Goal: Task Accomplishment & Management: Use online tool/utility

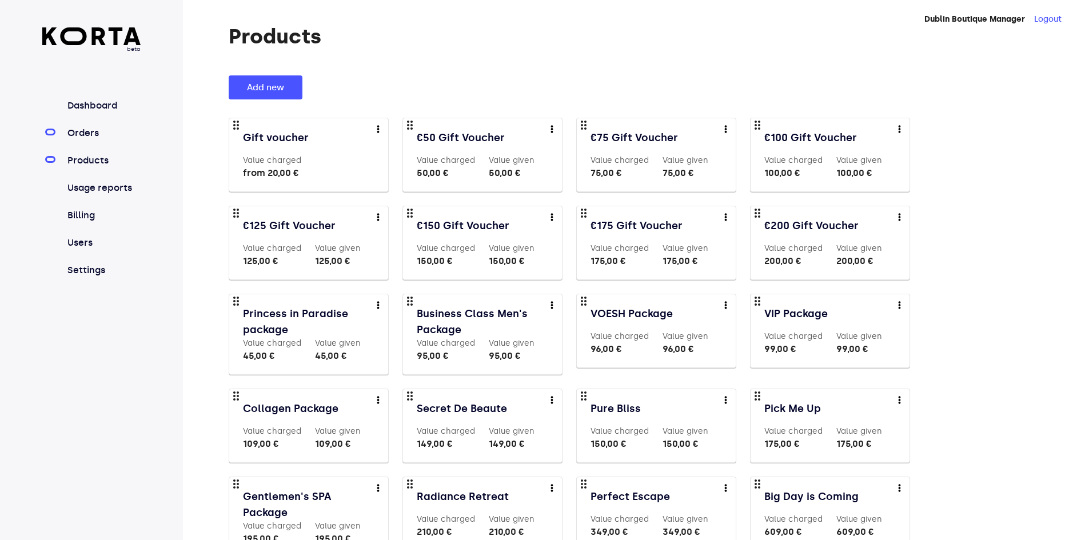
click at [79, 134] on link "Orders" at bounding box center [103, 133] width 76 height 14
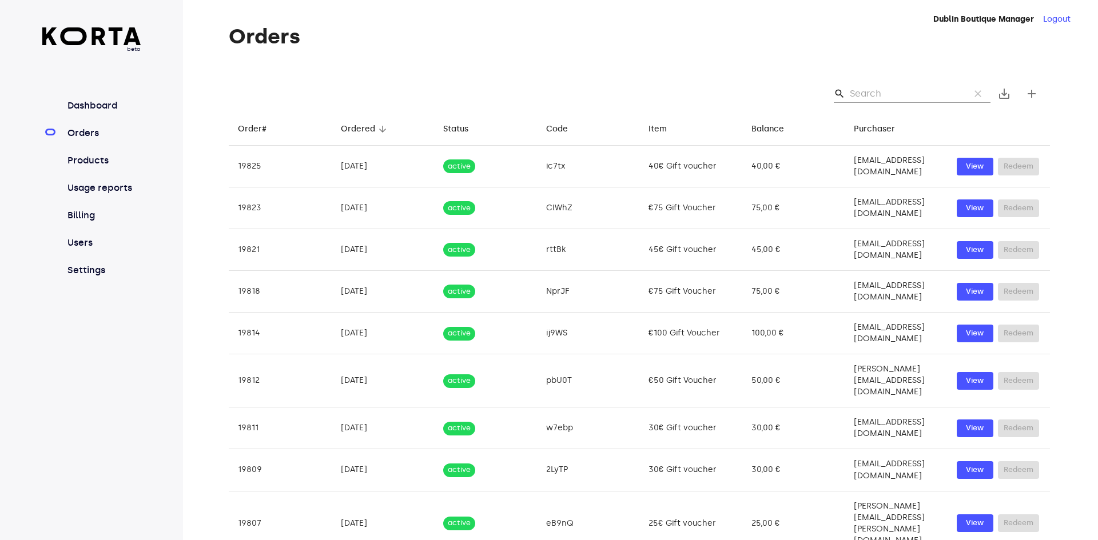
click at [870, 95] on input "Search" at bounding box center [905, 94] width 111 height 18
paste input "0876735045"
type input "0876735045"
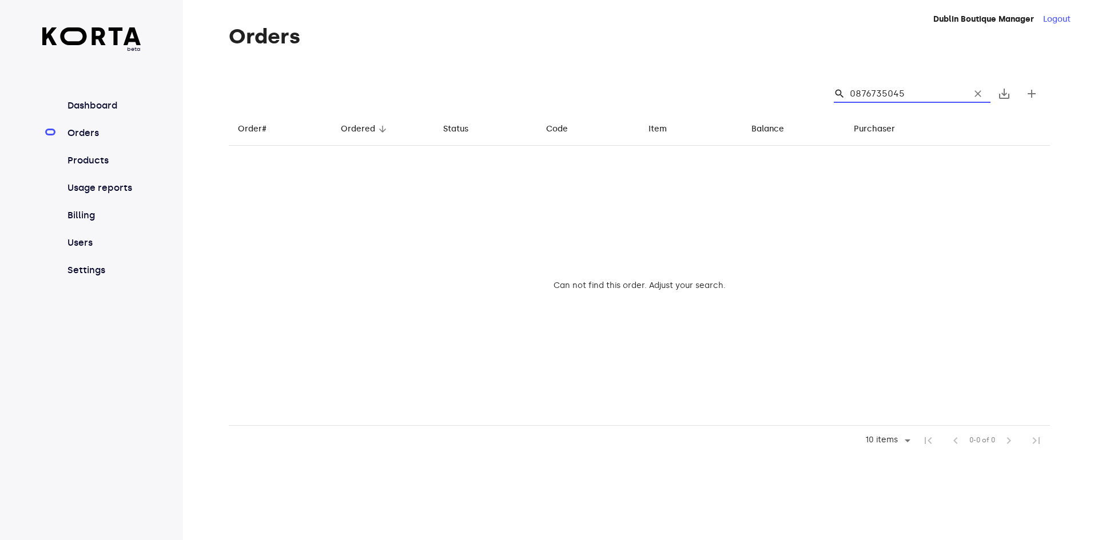
click at [915, 92] on input "0876735045" at bounding box center [905, 94] width 111 height 18
click at [979, 87] on button "clear" at bounding box center [977, 93] width 25 height 25
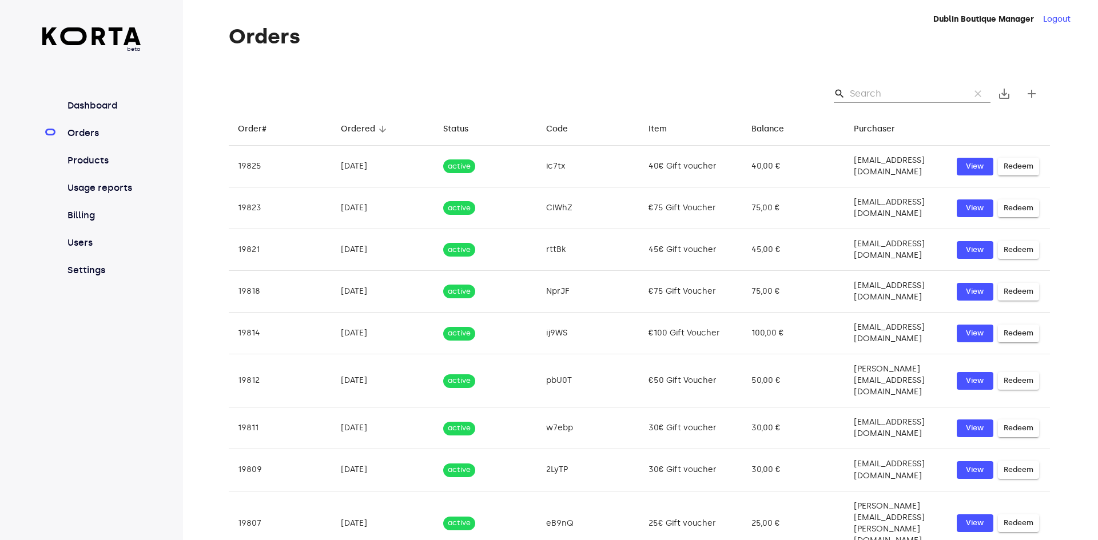
click at [863, 96] on input "Search" at bounding box center [905, 94] width 111 height 18
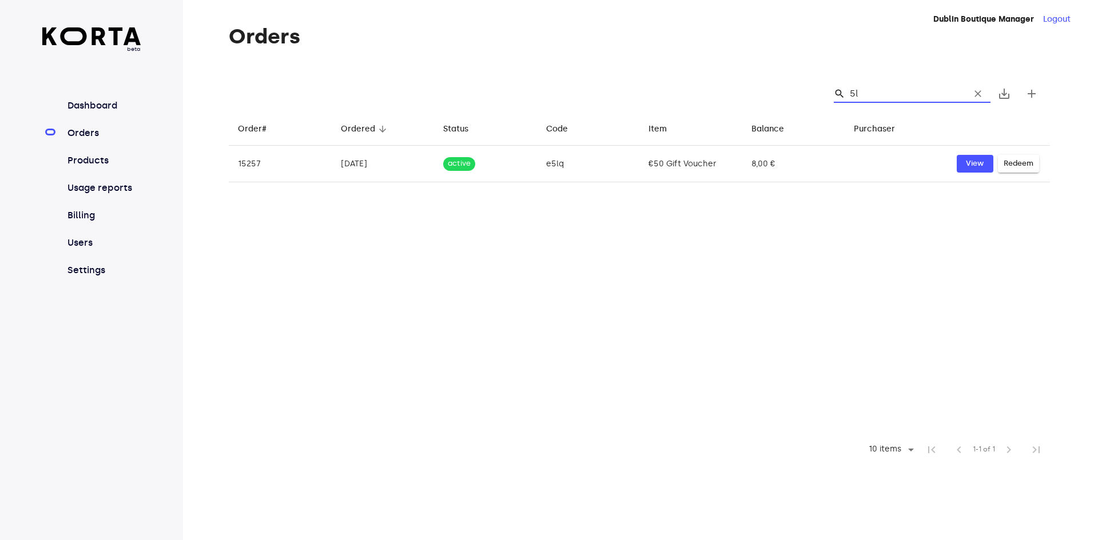
type input "5"
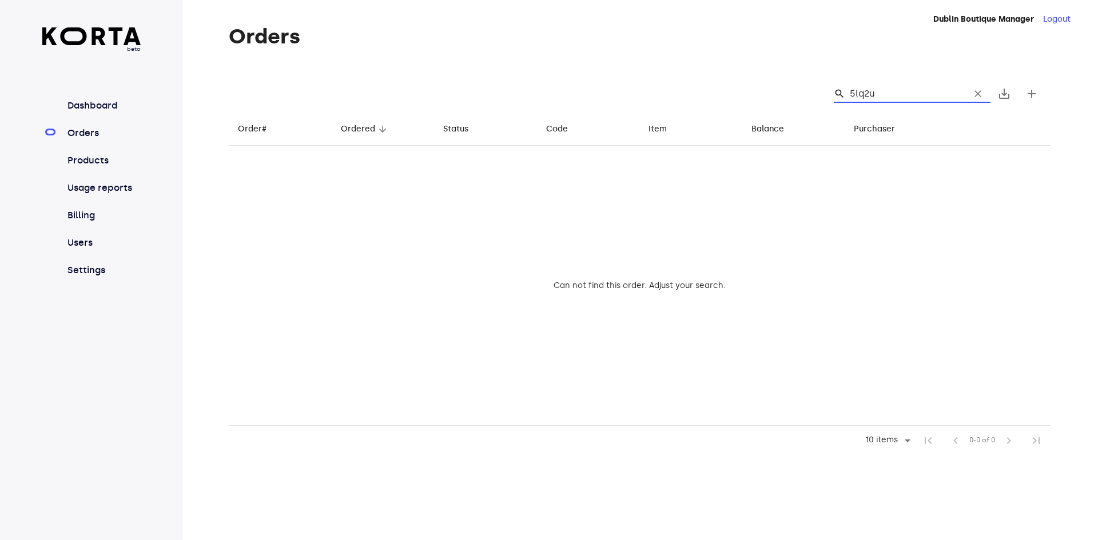
click at [860, 91] on input "5lq2u" at bounding box center [905, 94] width 111 height 18
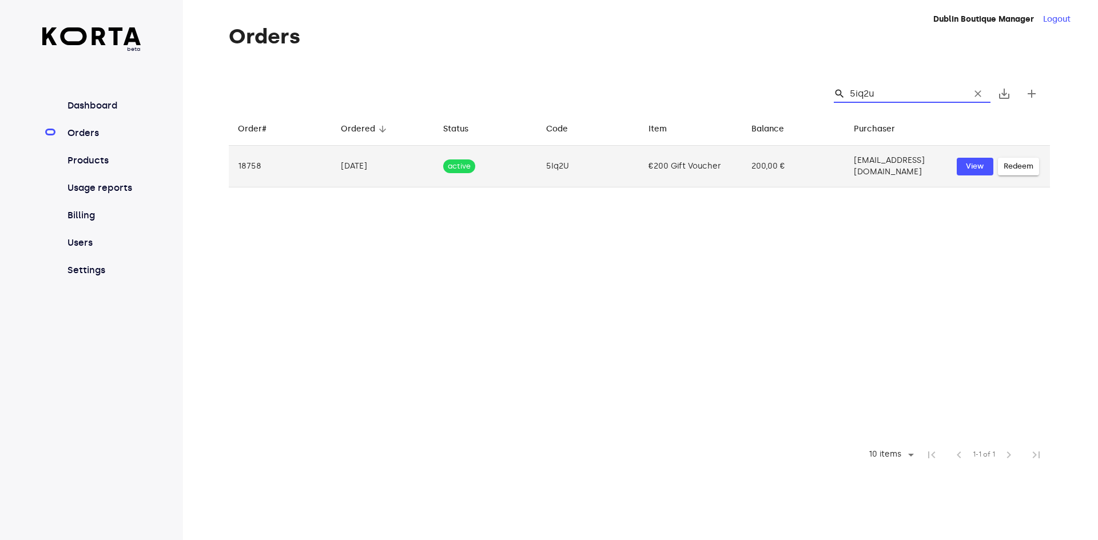
type input "5iq2u"
click at [1013, 170] on span "Redeem" at bounding box center [1018, 166] width 30 height 13
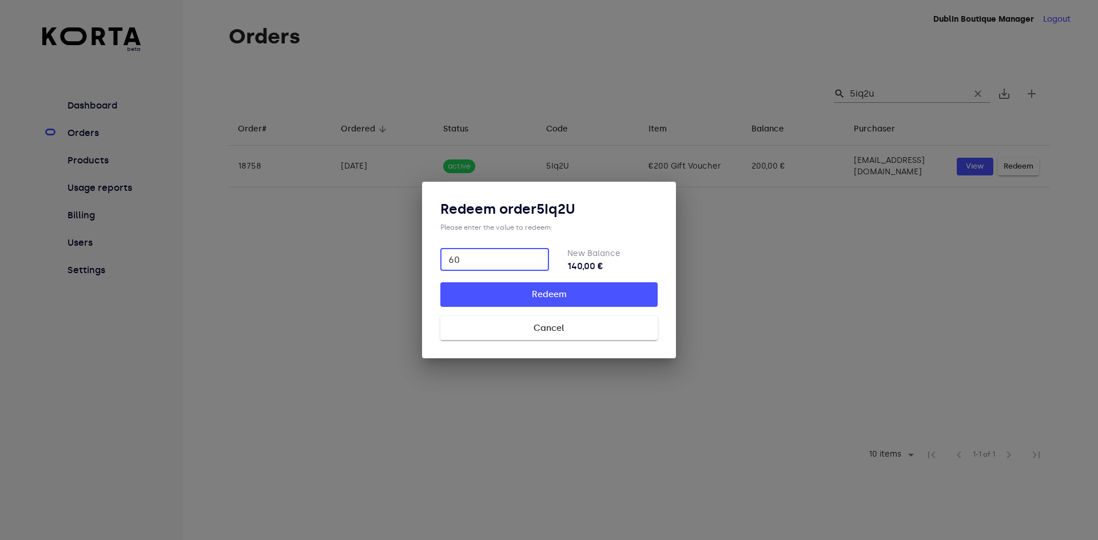
type input "60"
click at [607, 292] on span "Redeem" at bounding box center [548, 294] width 181 height 15
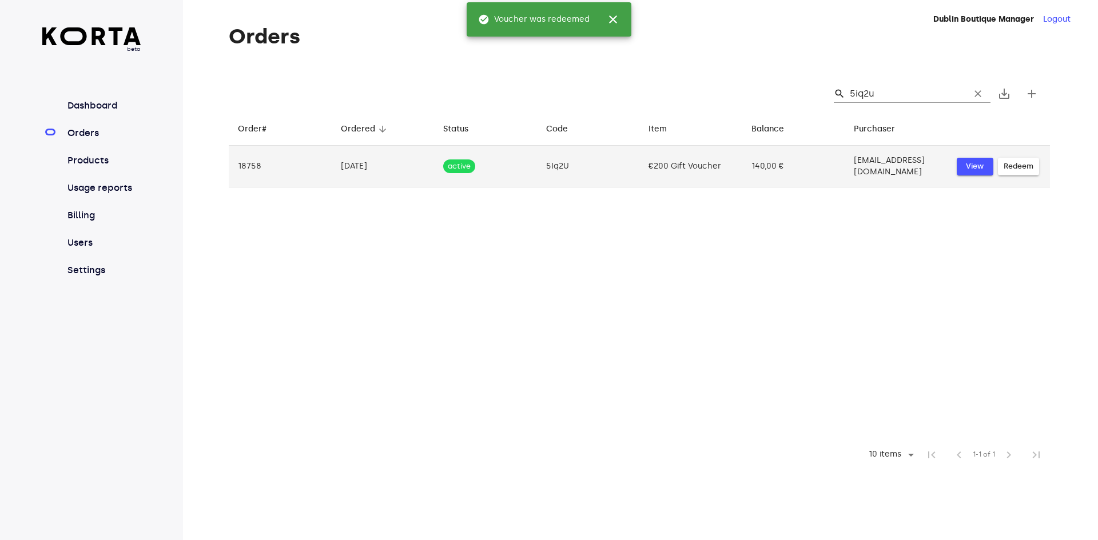
click at [970, 165] on span "View" at bounding box center [974, 166] width 25 height 13
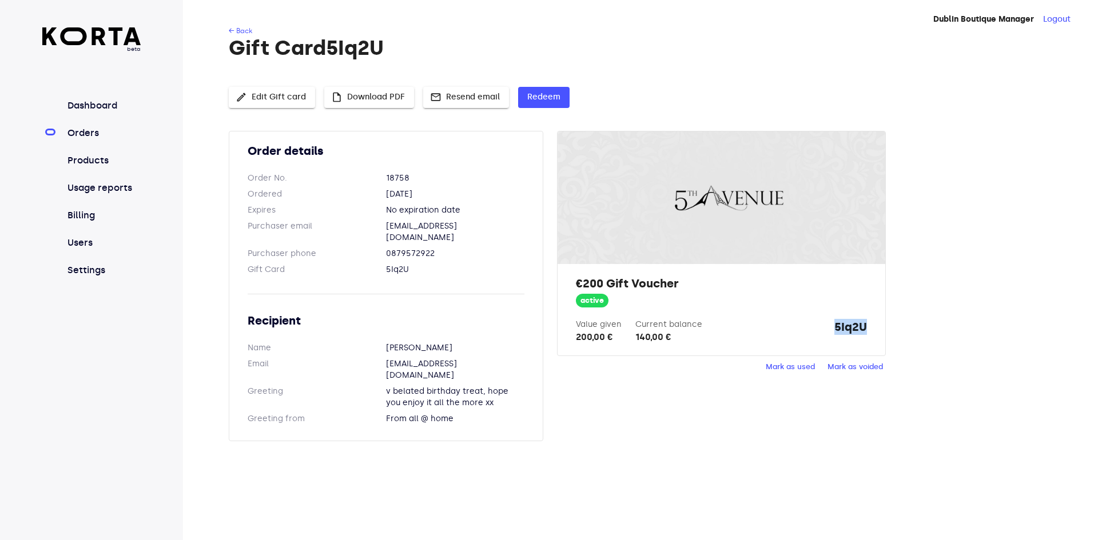
drag, startPoint x: 880, startPoint y: 327, endPoint x: 824, endPoint y: 324, distance: 55.5
click at [824, 324] on div "€200 Gift Voucher active Value given 200,00 € Current balance 140,00 € 5Iq2U" at bounding box center [720, 309] width 327 height 91
copy strong "5Iq2U"
